Goal: Check status: Check status

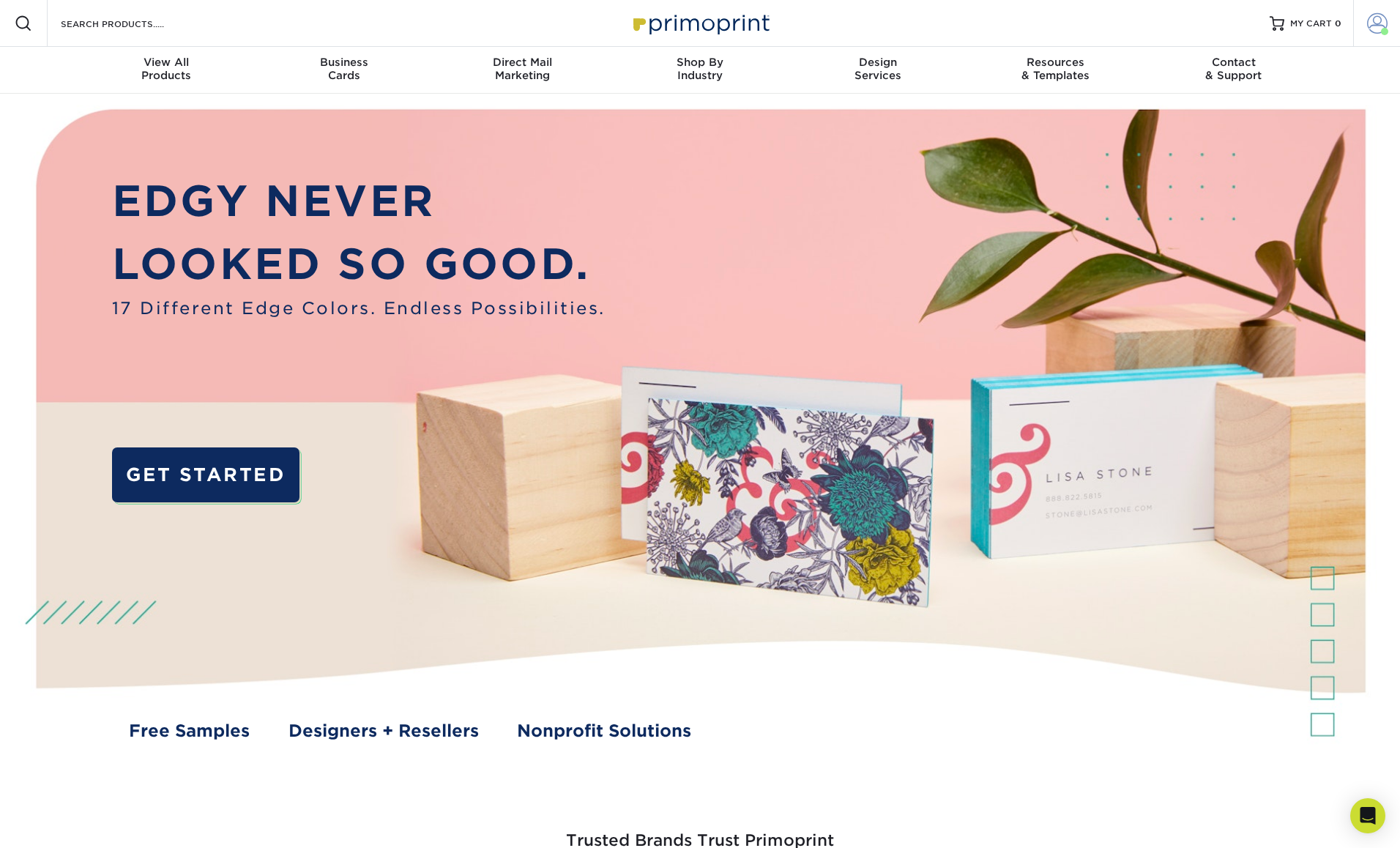
click at [1382, 23] on span at bounding box center [1377, 23] width 21 height 21
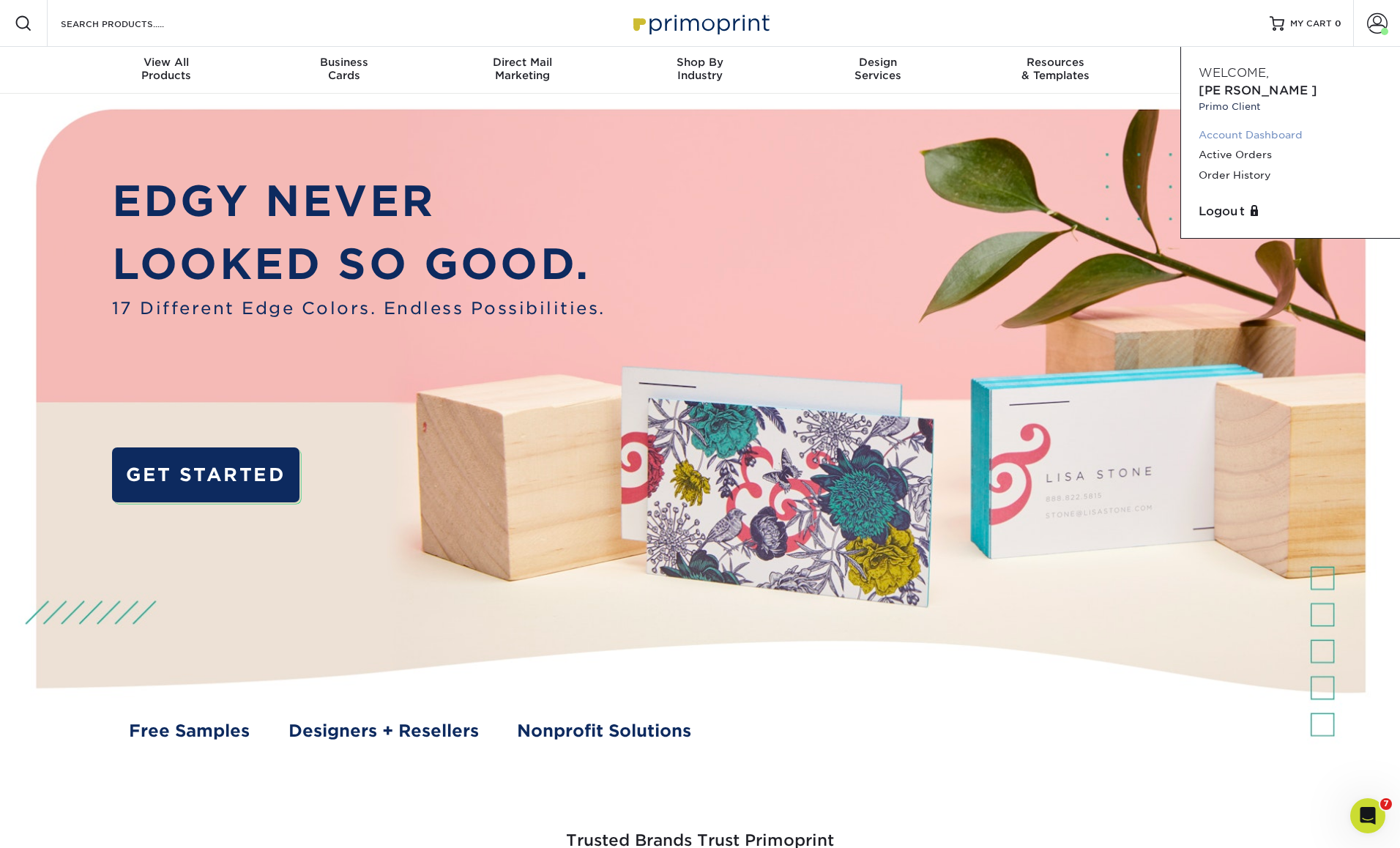
click at [1225, 125] on link "Account Dashboard" at bounding box center [1290, 135] width 184 height 20
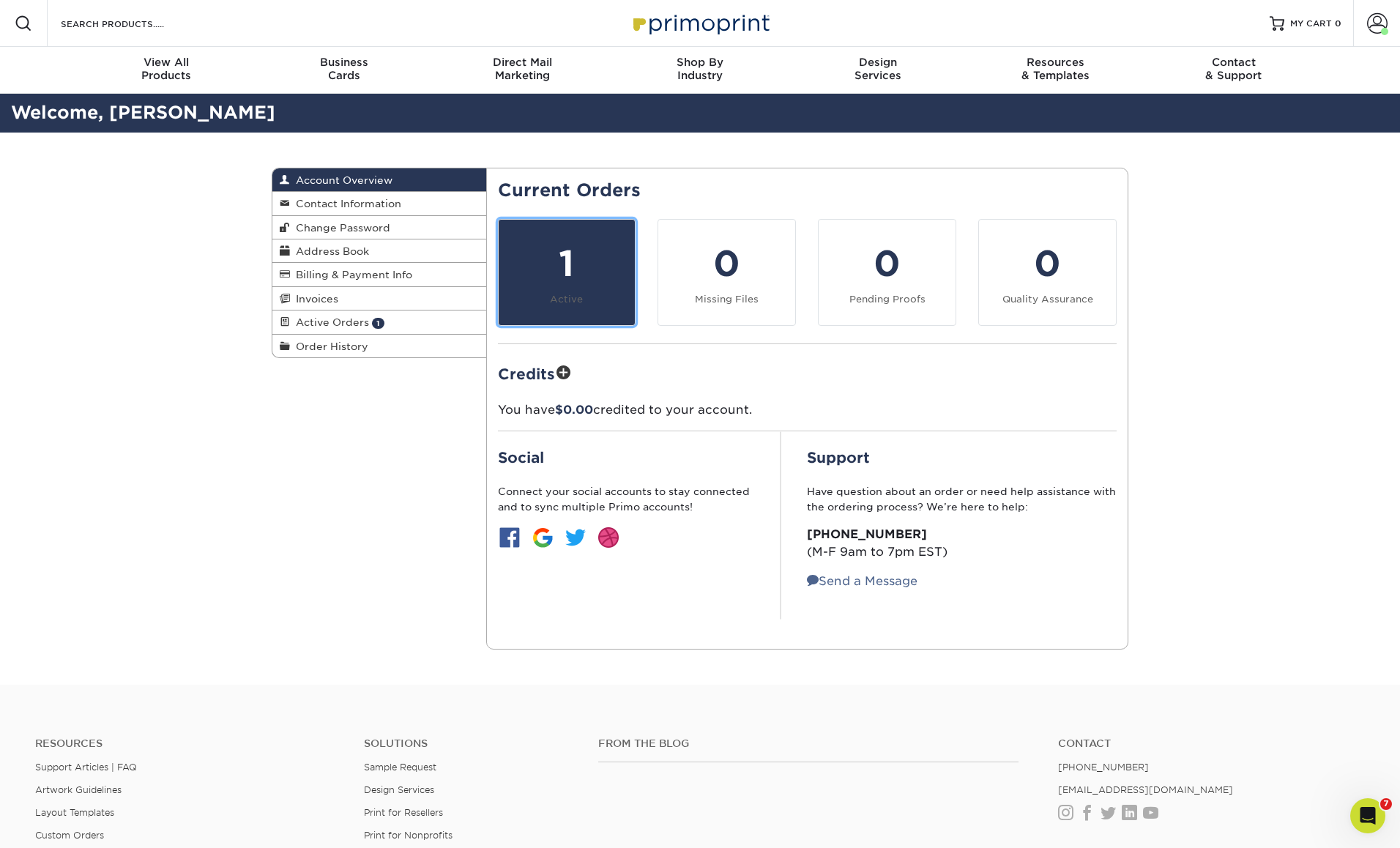
click at [568, 272] on div "1" at bounding box center [567, 263] width 119 height 53
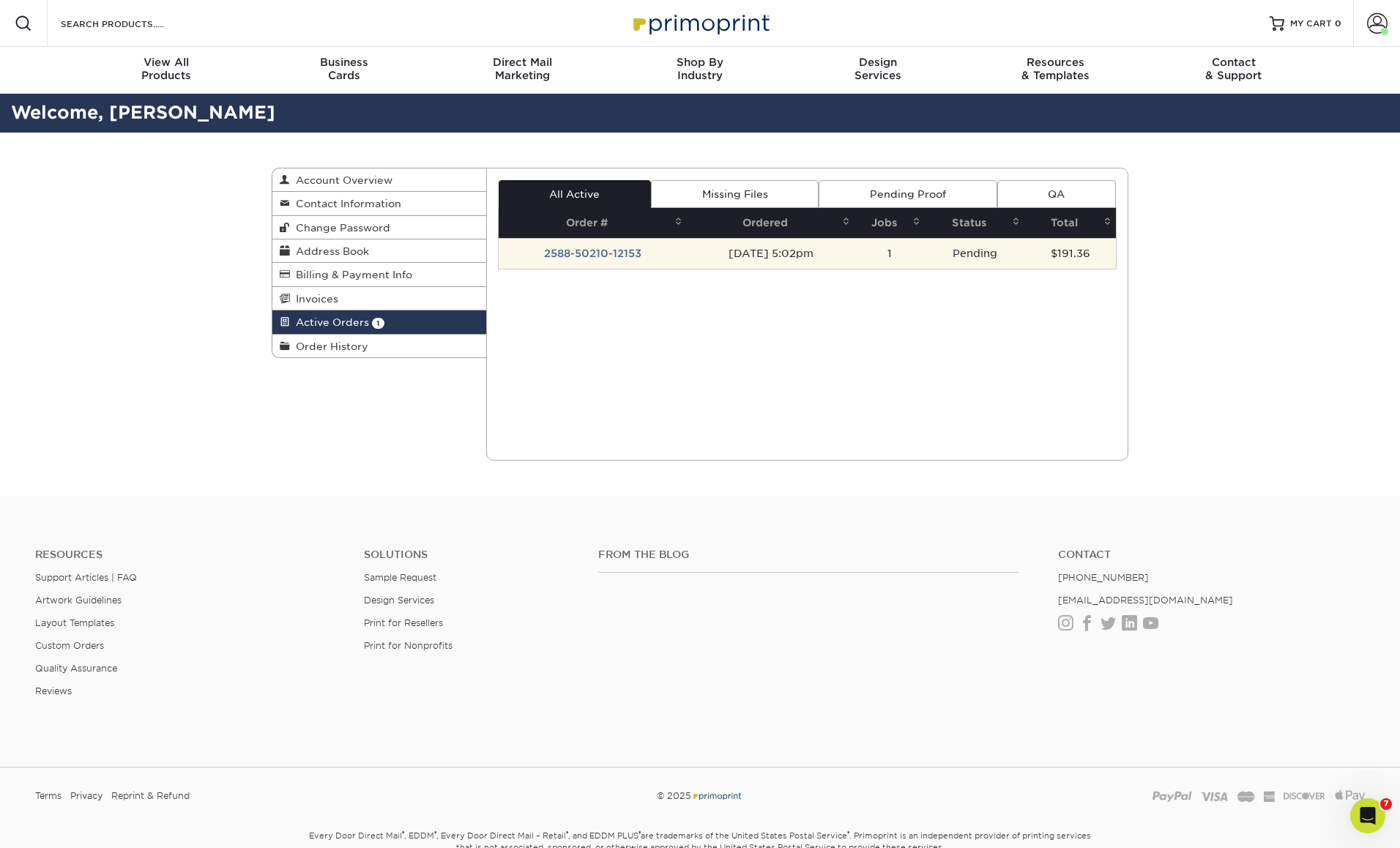
click at [605, 252] on td "2588-50210-12153" at bounding box center [593, 253] width 189 height 31
